Goal: Task Accomplishment & Management: Manage account settings

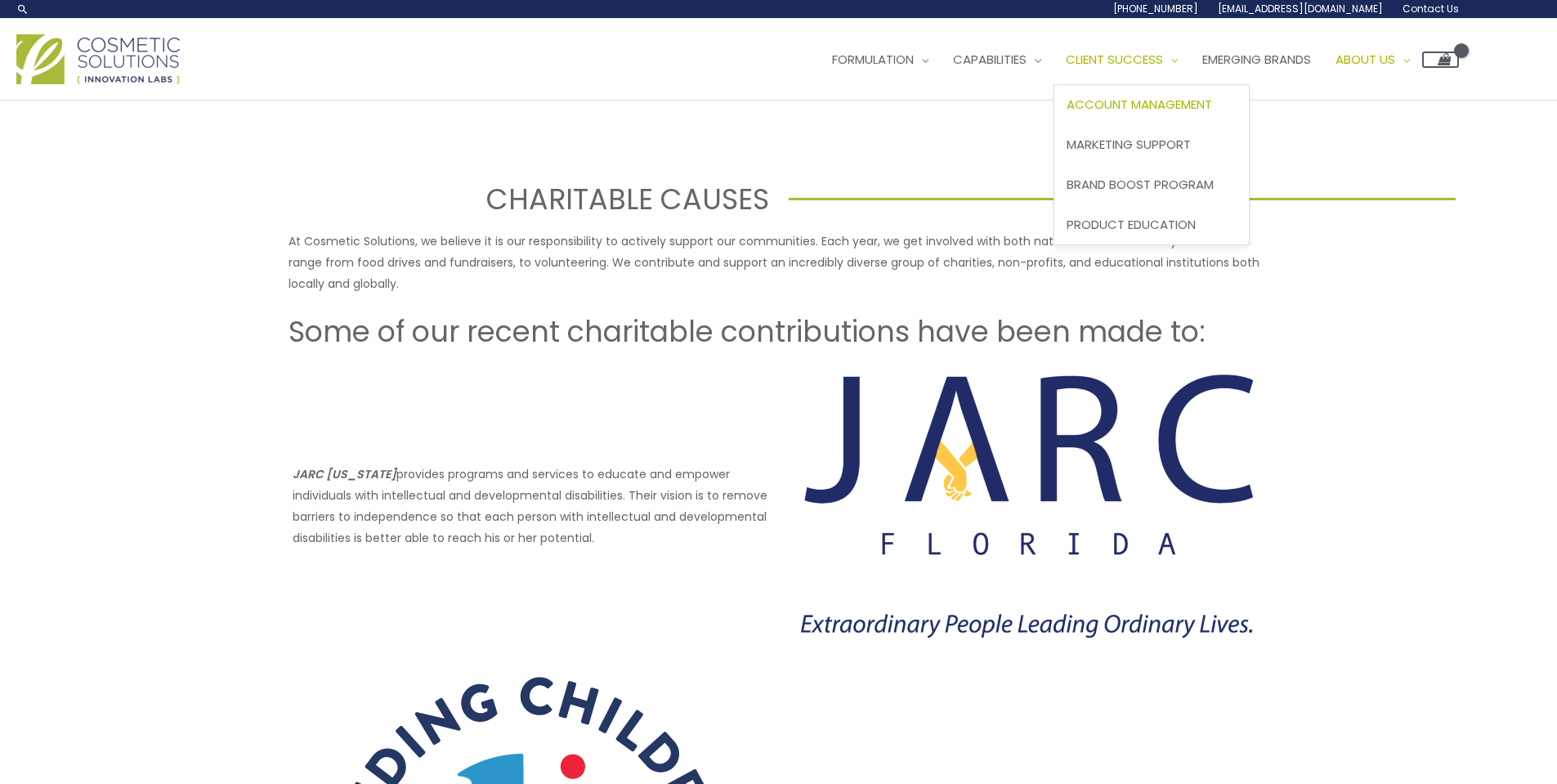
click at [1066, 113] on span "Account Management" at bounding box center [1139, 105] width 146 height 17
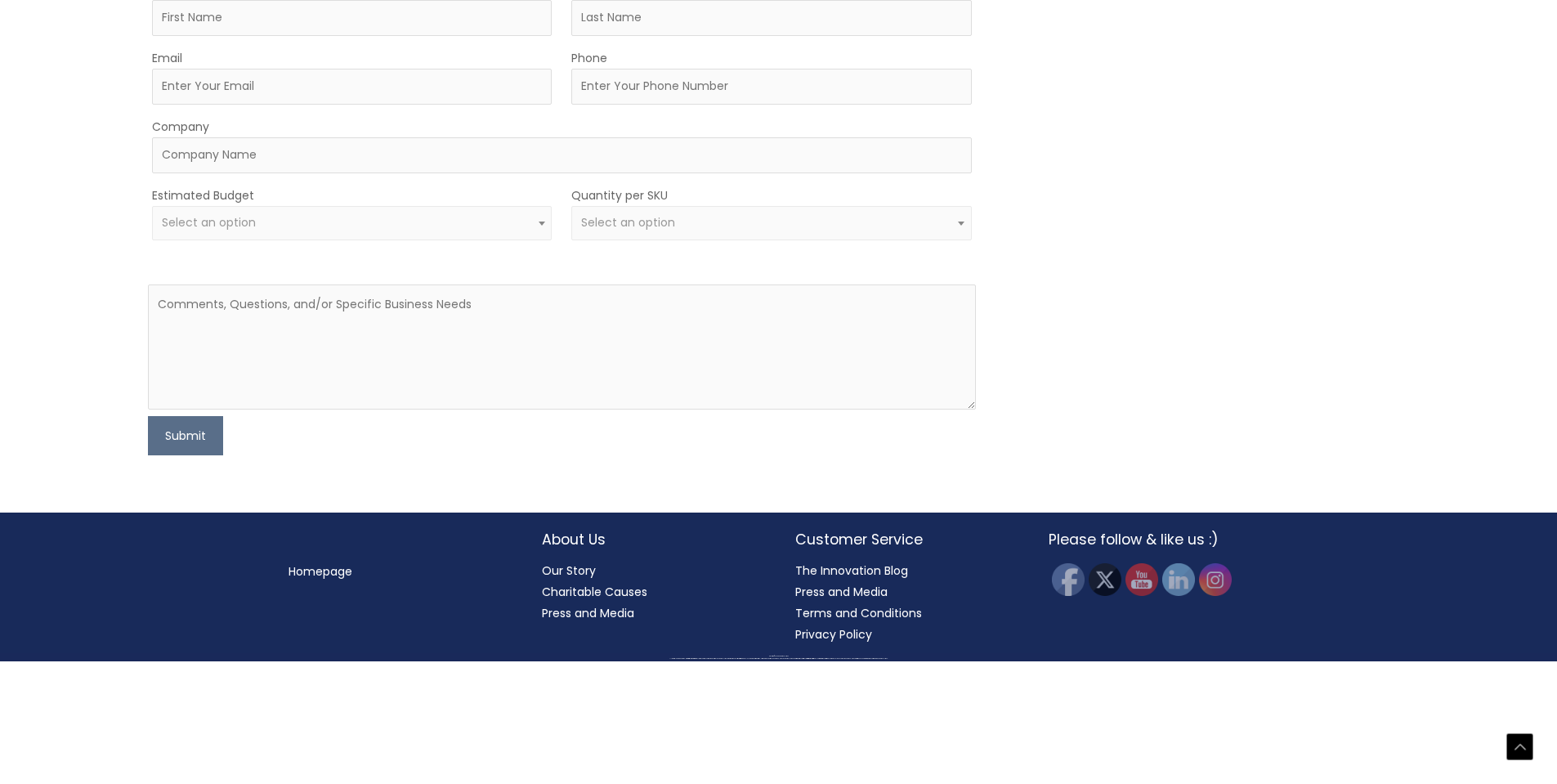
scroll to position [2912, 0]
